Goal: Information Seeking & Learning: Learn about a topic

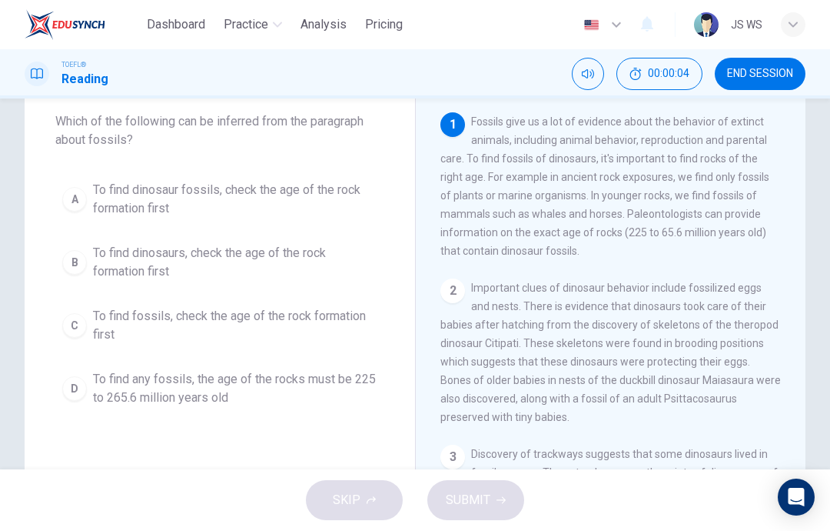
scroll to position [82, 0]
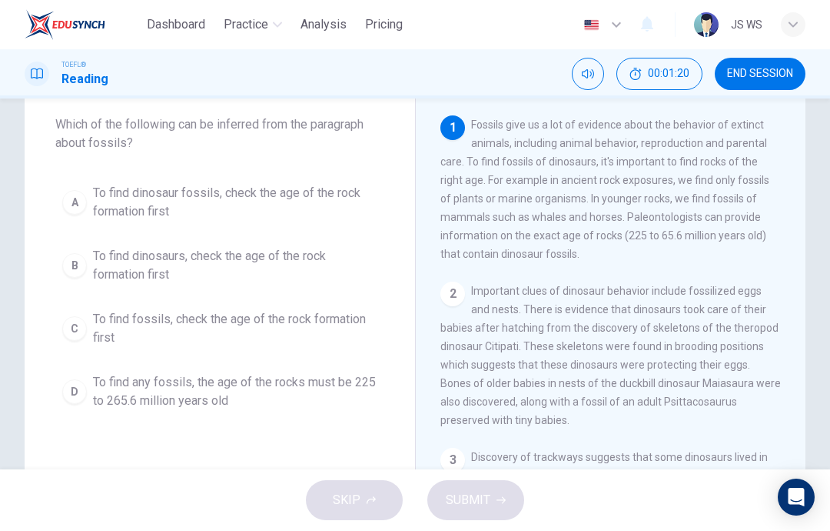
click at [251, 263] on span "To find dinosaurs, check the age of the rock formation first" at bounding box center [235, 265] width 285 height 37
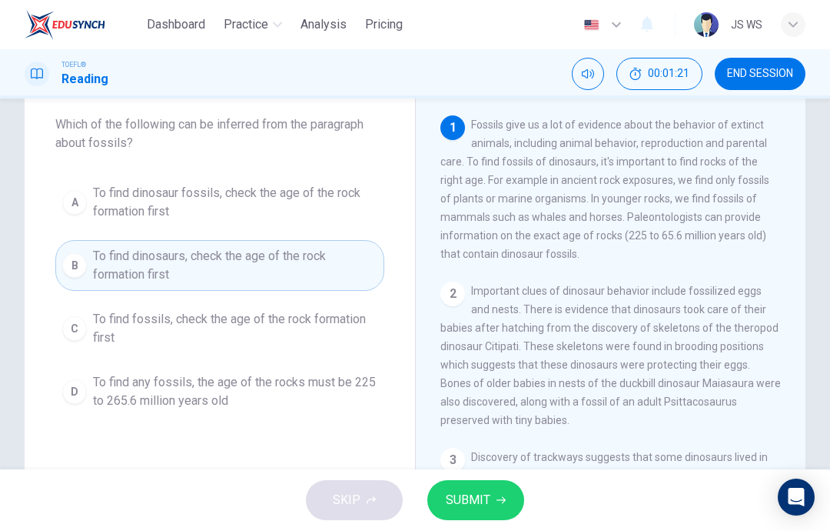
click at [490, 491] on button "SUBMIT" at bounding box center [476, 500] width 97 height 40
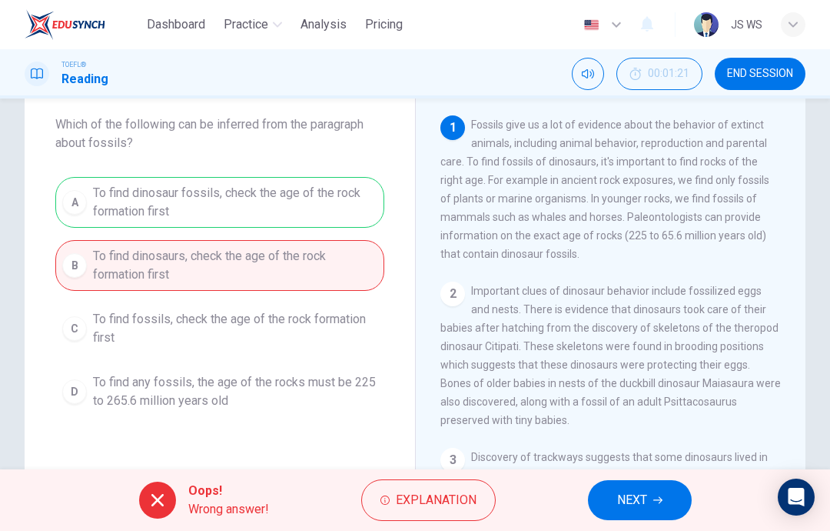
click at [641, 504] on span "NEXT" at bounding box center [632, 500] width 30 height 22
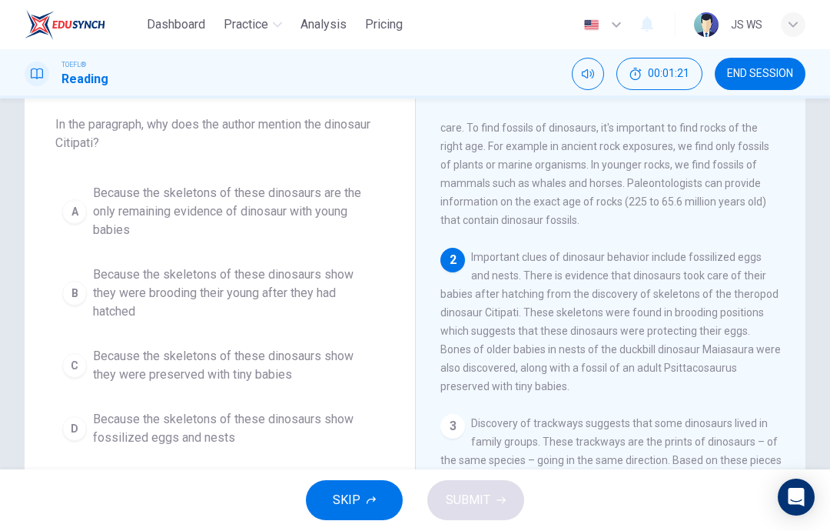
scroll to position [38, 0]
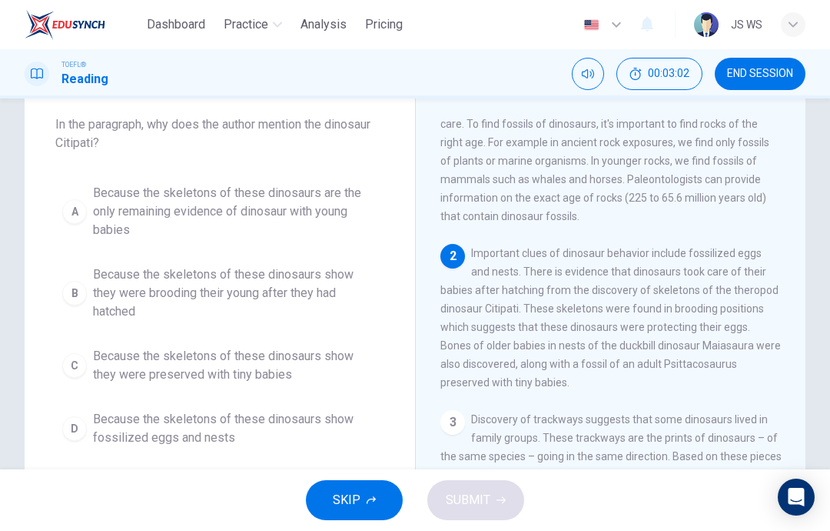
click at [307, 284] on span "Because the skeletons of these dinosaurs show they were brooding their young af…" at bounding box center [235, 292] width 285 height 55
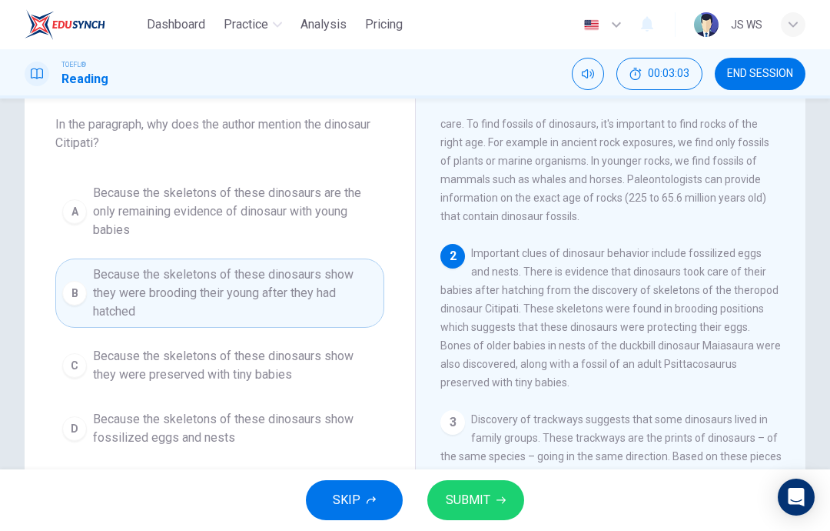
click at [499, 481] on button "SUBMIT" at bounding box center [476, 500] width 97 height 40
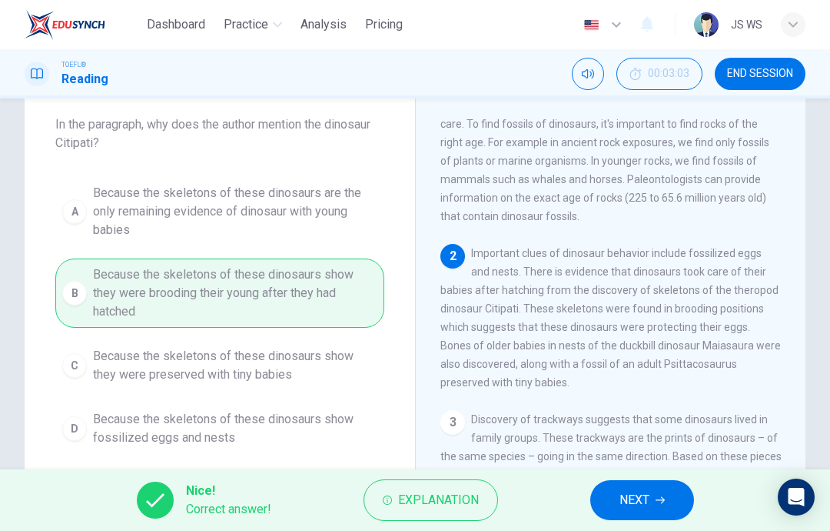
click at [648, 504] on span "NEXT" at bounding box center [635, 500] width 30 height 22
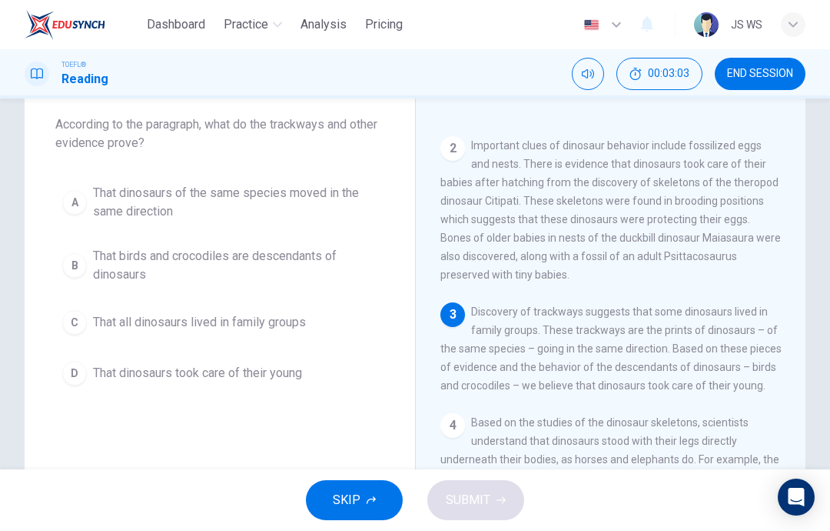
scroll to position [152, 0]
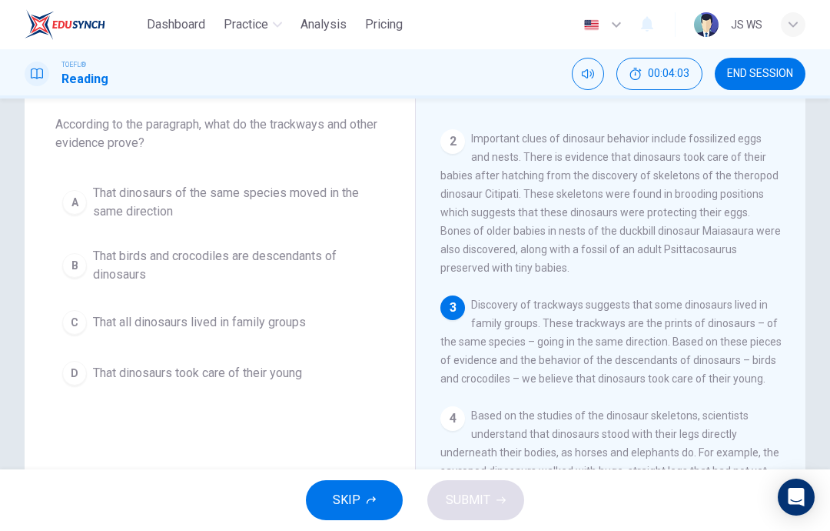
click at [275, 320] on span "That all dinosaurs lived in family groups" at bounding box center [199, 322] width 213 height 18
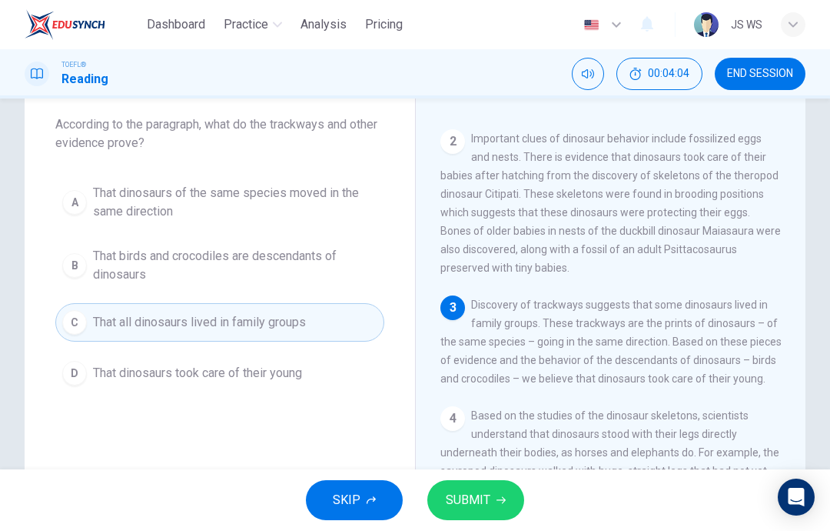
click at [490, 508] on button "SUBMIT" at bounding box center [476, 500] width 97 height 40
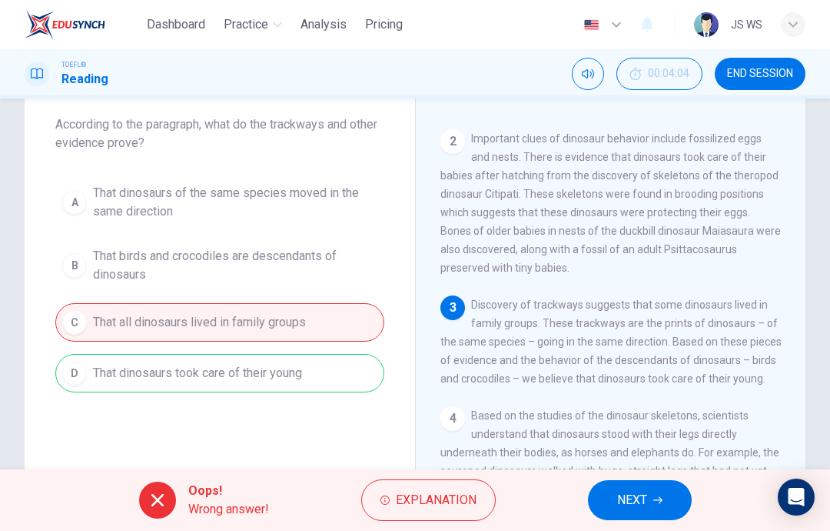
click at [661, 495] on icon "button" at bounding box center [658, 499] width 9 height 9
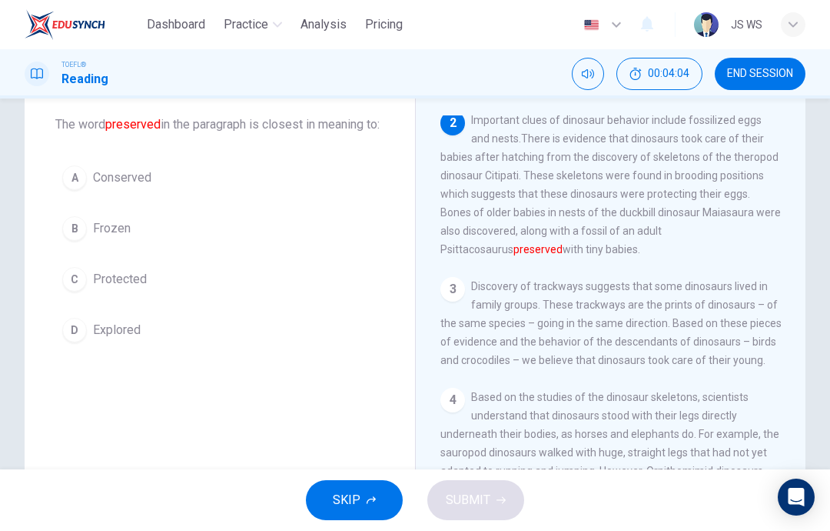
scroll to position [172, 0]
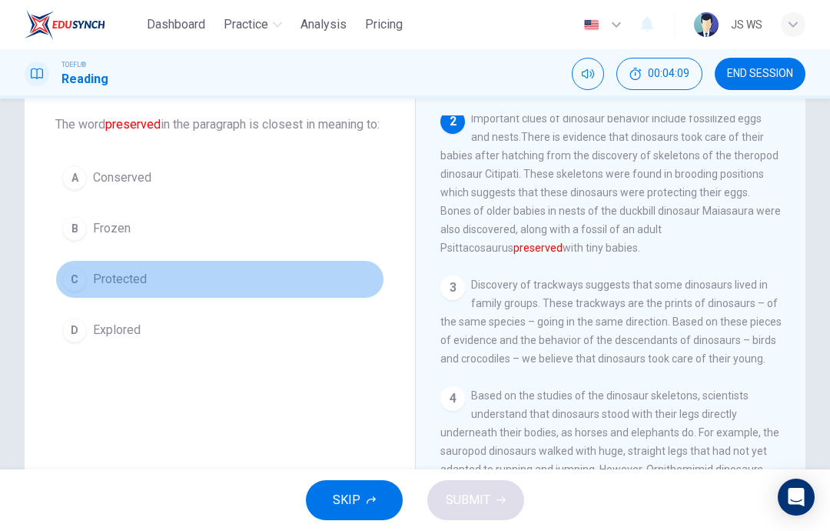
click at [200, 298] on button "C Protected" at bounding box center [219, 279] width 329 height 38
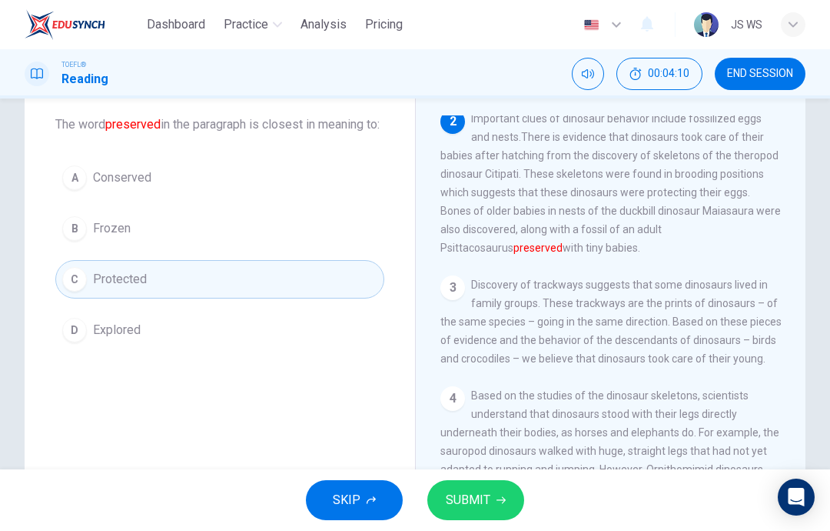
click at [484, 500] on span "SUBMIT" at bounding box center [468, 500] width 45 height 22
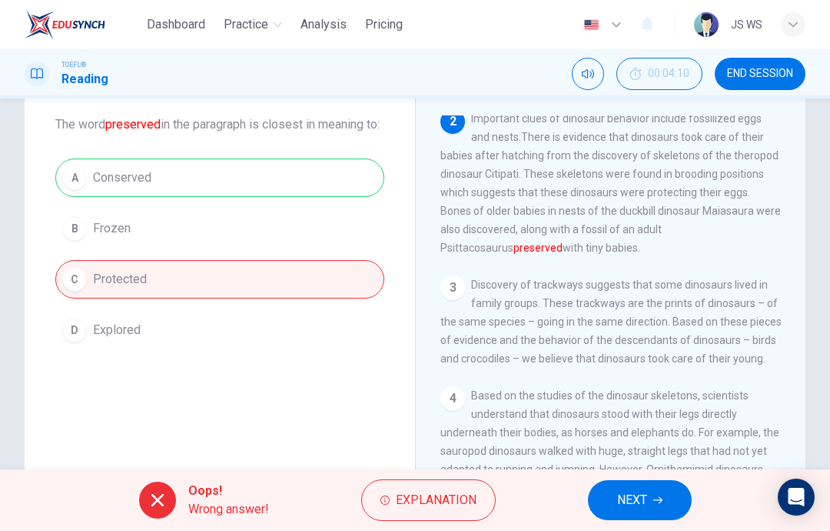
click at [667, 500] on button "NEXT" at bounding box center [640, 500] width 104 height 40
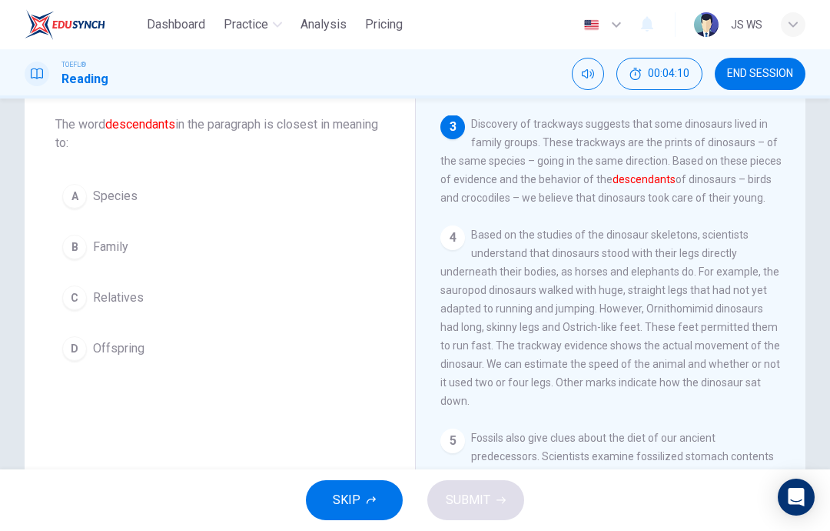
scroll to position [344, 0]
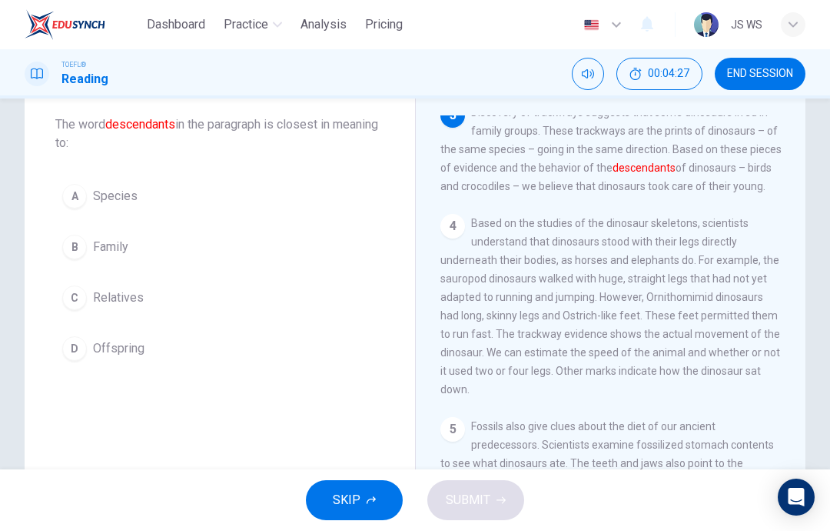
click at [201, 308] on button "C Relatives" at bounding box center [219, 297] width 329 height 38
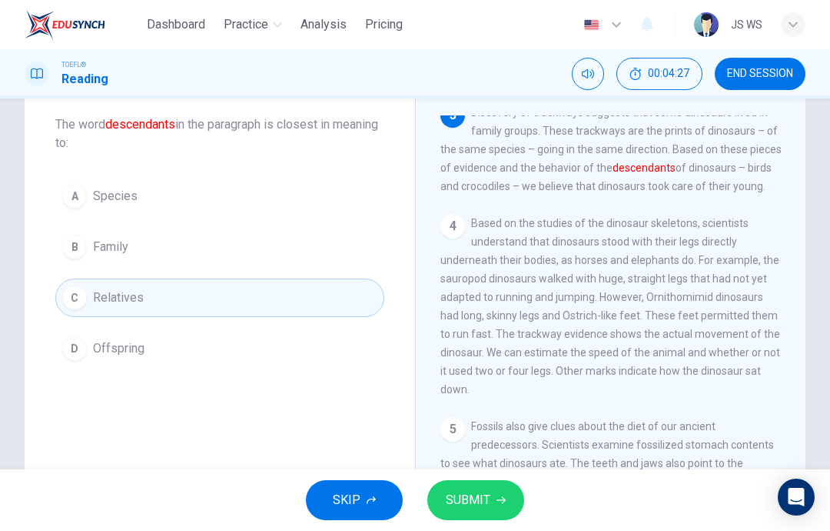
click at [484, 504] on span "SUBMIT" at bounding box center [468, 500] width 45 height 22
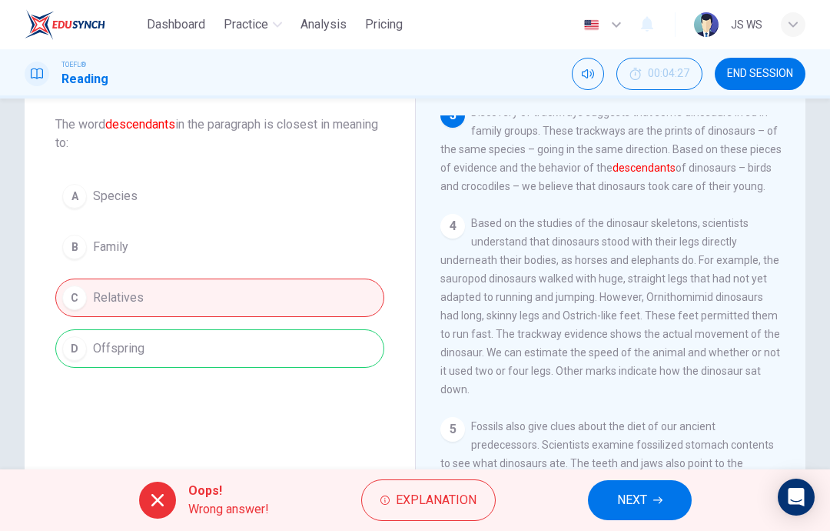
click at [658, 497] on icon "button" at bounding box center [658, 499] width 9 height 9
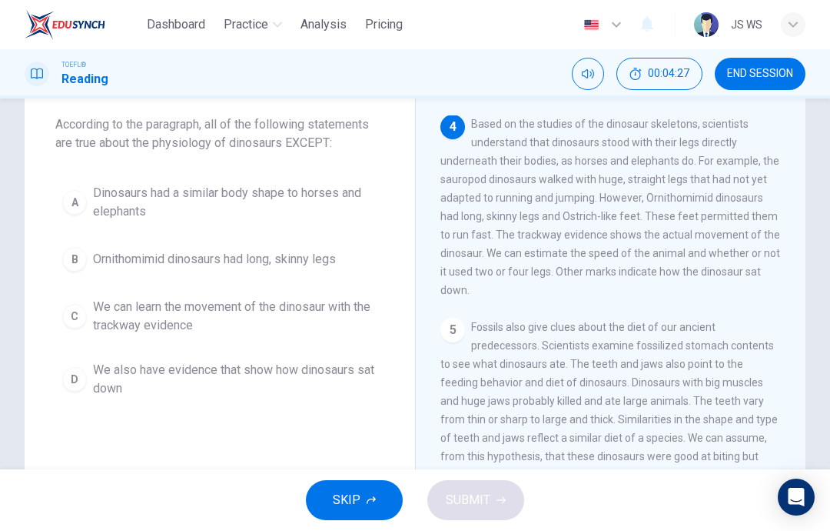
scroll to position [459, 0]
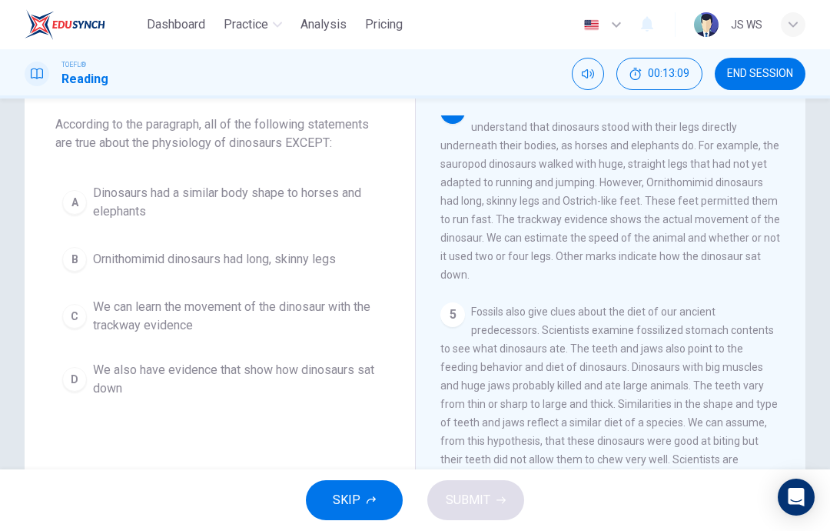
click at [781, 72] on span "END SESSION" at bounding box center [760, 74] width 66 height 12
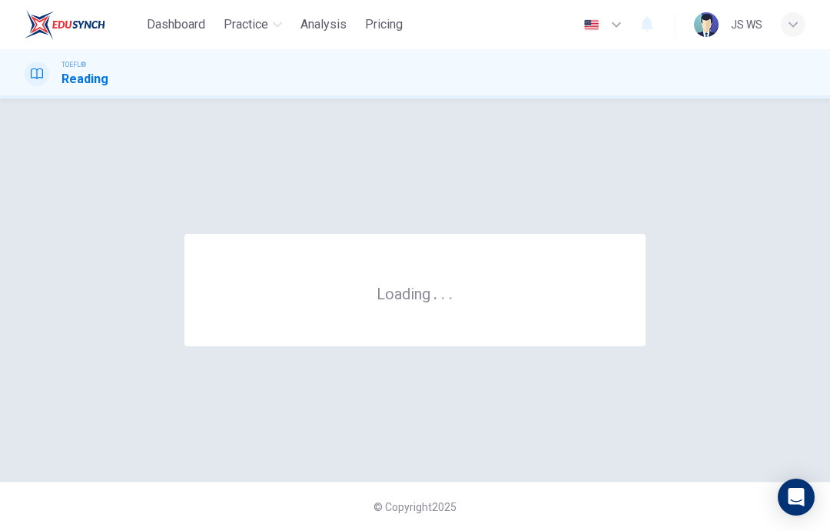
scroll to position [0, 0]
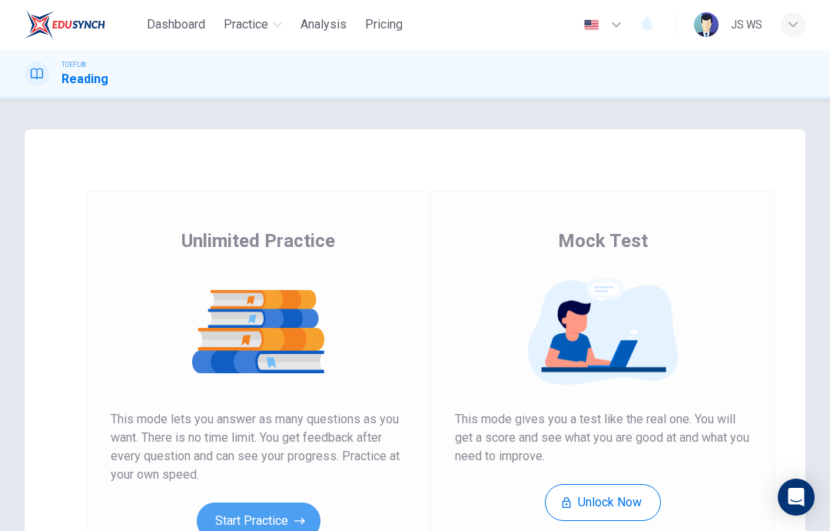
click at [259, 521] on button "Start Practice" at bounding box center [259, 520] width 124 height 37
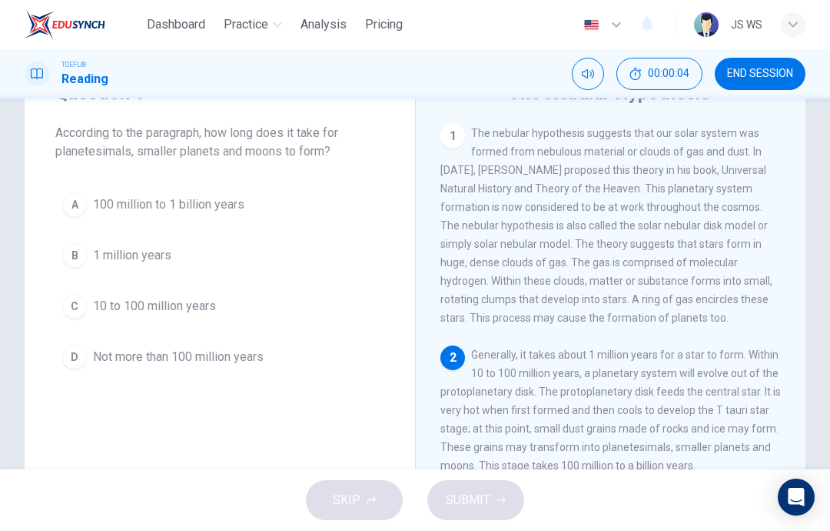
scroll to position [72, 0]
click at [231, 311] on button "C 10 to 100 million years" at bounding box center [219, 307] width 329 height 38
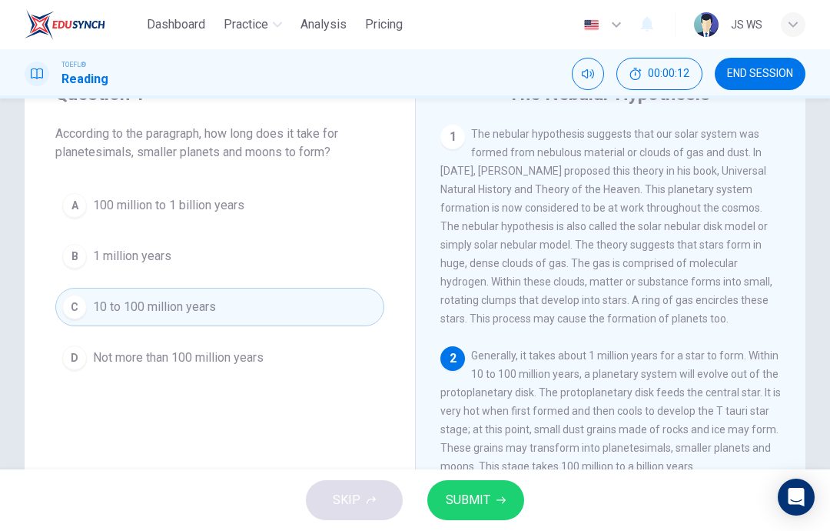
click at [480, 504] on span "SUBMIT" at bounding box center [468, 500] width 45 height 22
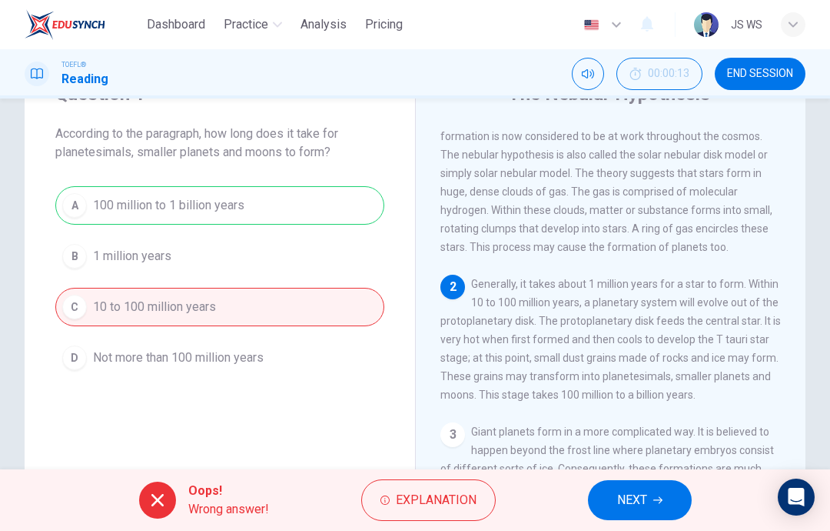
scroll to position [82, 0]
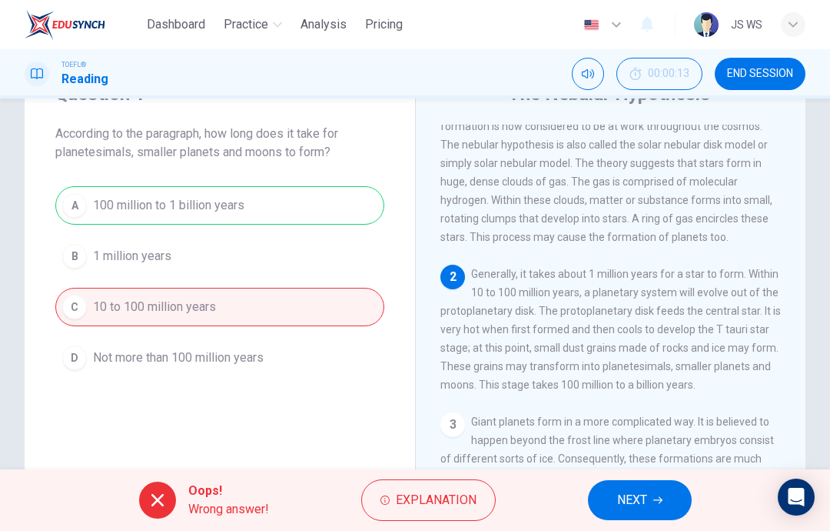
click at [650, 506] on button "NEXT" at bounding box center [640, 500] width 104 height 40
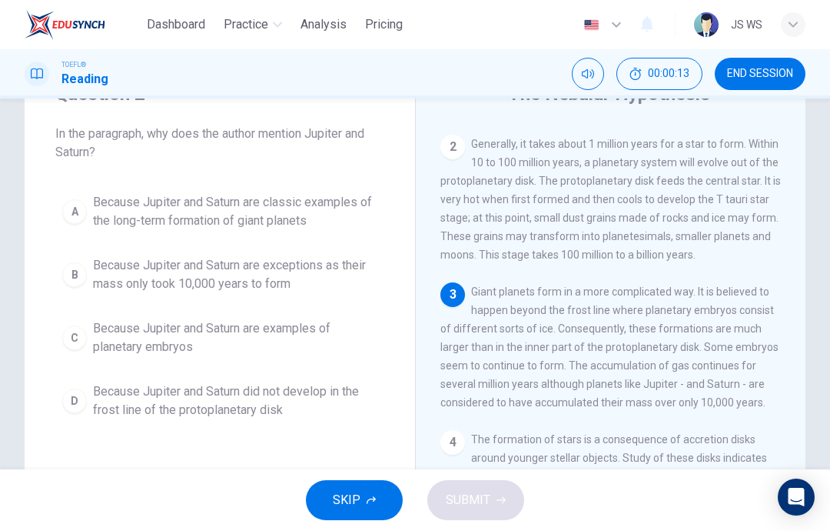
scroll to position [229, 0]
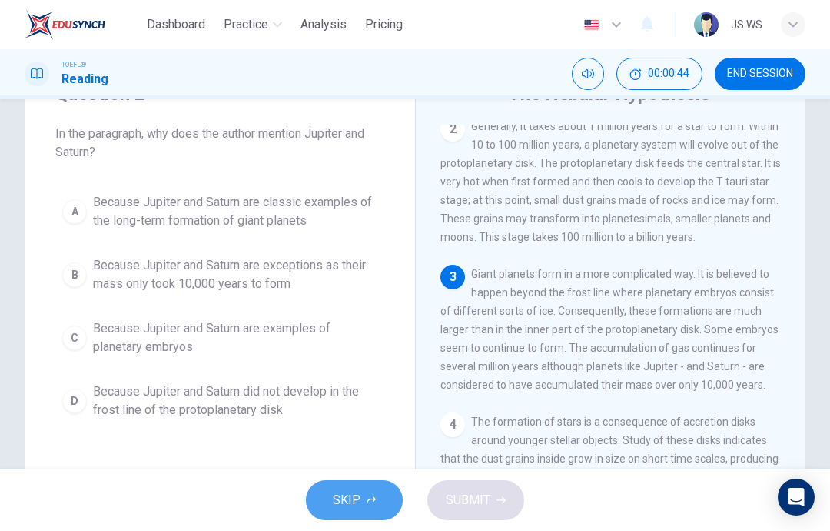
click at [351, 496] on span "SKIP" at bounding box center [347, 500] width 28 height 22
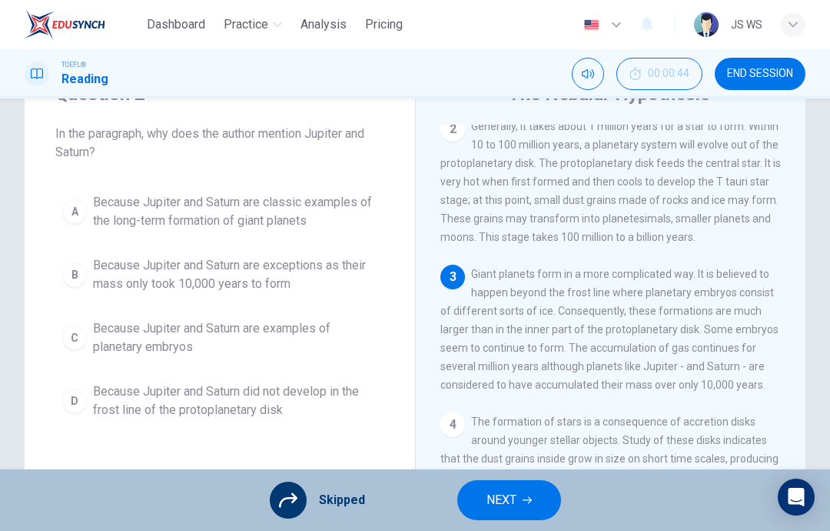
click at [761, 78] on span "END SESSION" at bounding box center [760, 74] width 66 height 12
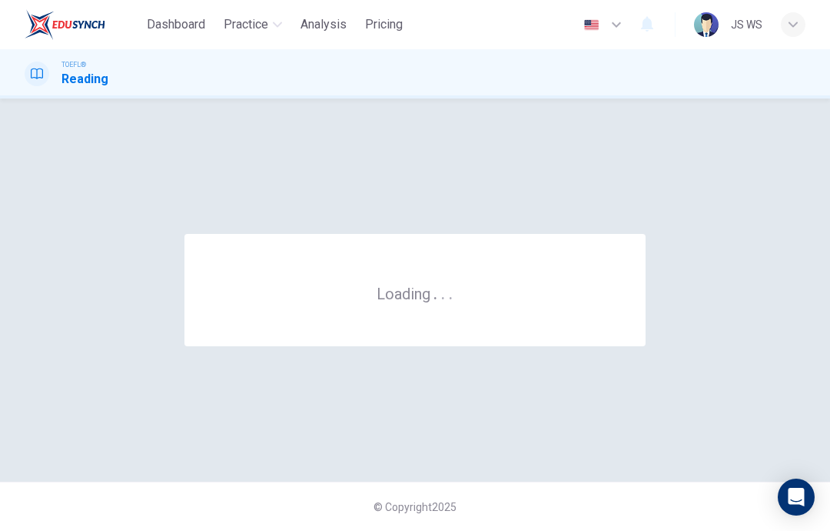
scroll to position [0, 0]
